Goal: Find specific page/section: Locate a particular part of the current website

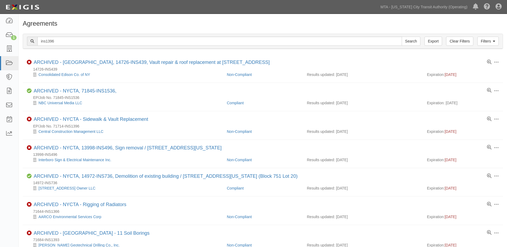
scroll to position [421, 0]
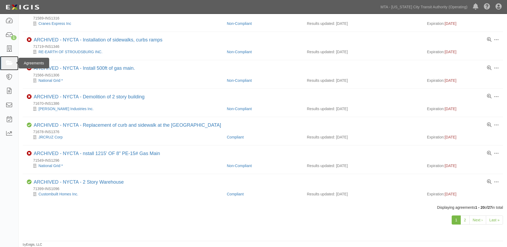
drag, startPoint x: 5, startPoint y: 65, endPoint x: 29, endPoint y: 64, distance: 23.8
click at [5, 65] on link at bounding box center [9, 63] width 18 height 14
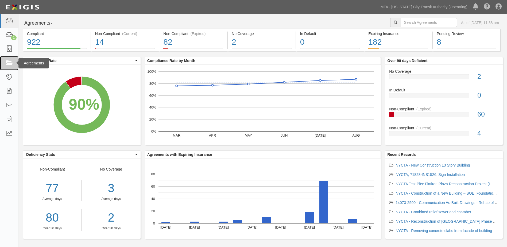
click at [5, 65] on link at bounding box center [9, 63] width 18 height 14
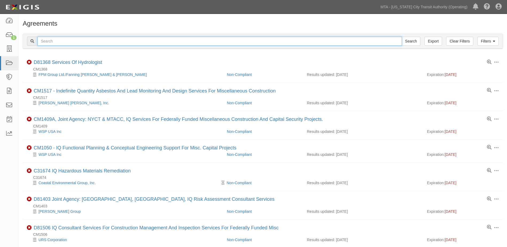
click at [54, 43] on input "text" at bounding box center [219, 41] width 365 height 9
type input "INS1083"
click at [402, 37] on input "Search" at bounding box center [411, 41] width 19 height 9
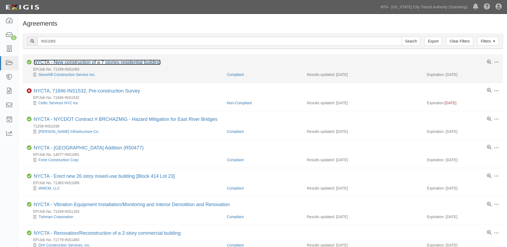
click at [82, 63] on link "NYCTA - New construction of a 7 stories residential building" at bounding box center [97, 62] width 127 height 5
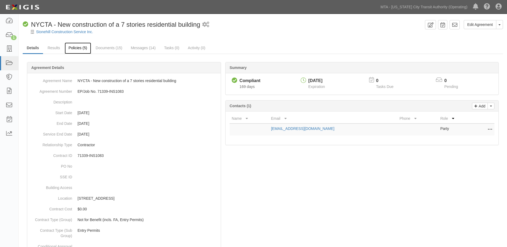
click at [83, 50] on link "Policies (5)" at bounding box center [78, 49] width 26 height 12
